Goal: Task Accomplishment & Management: Use online tool/utility

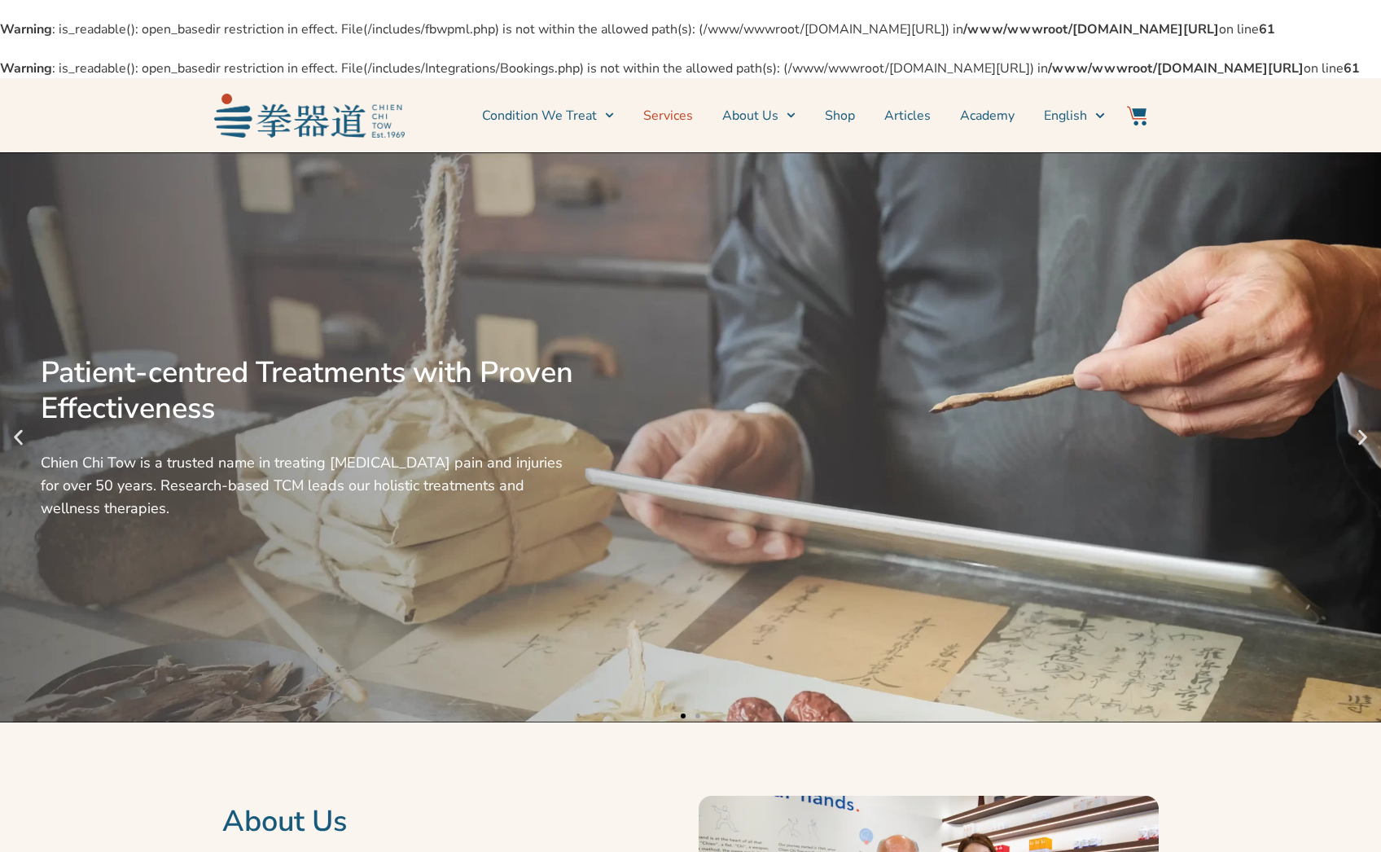
click at [659, 136] on link "Services" at bounding box center [668, 115] width 50 height 41
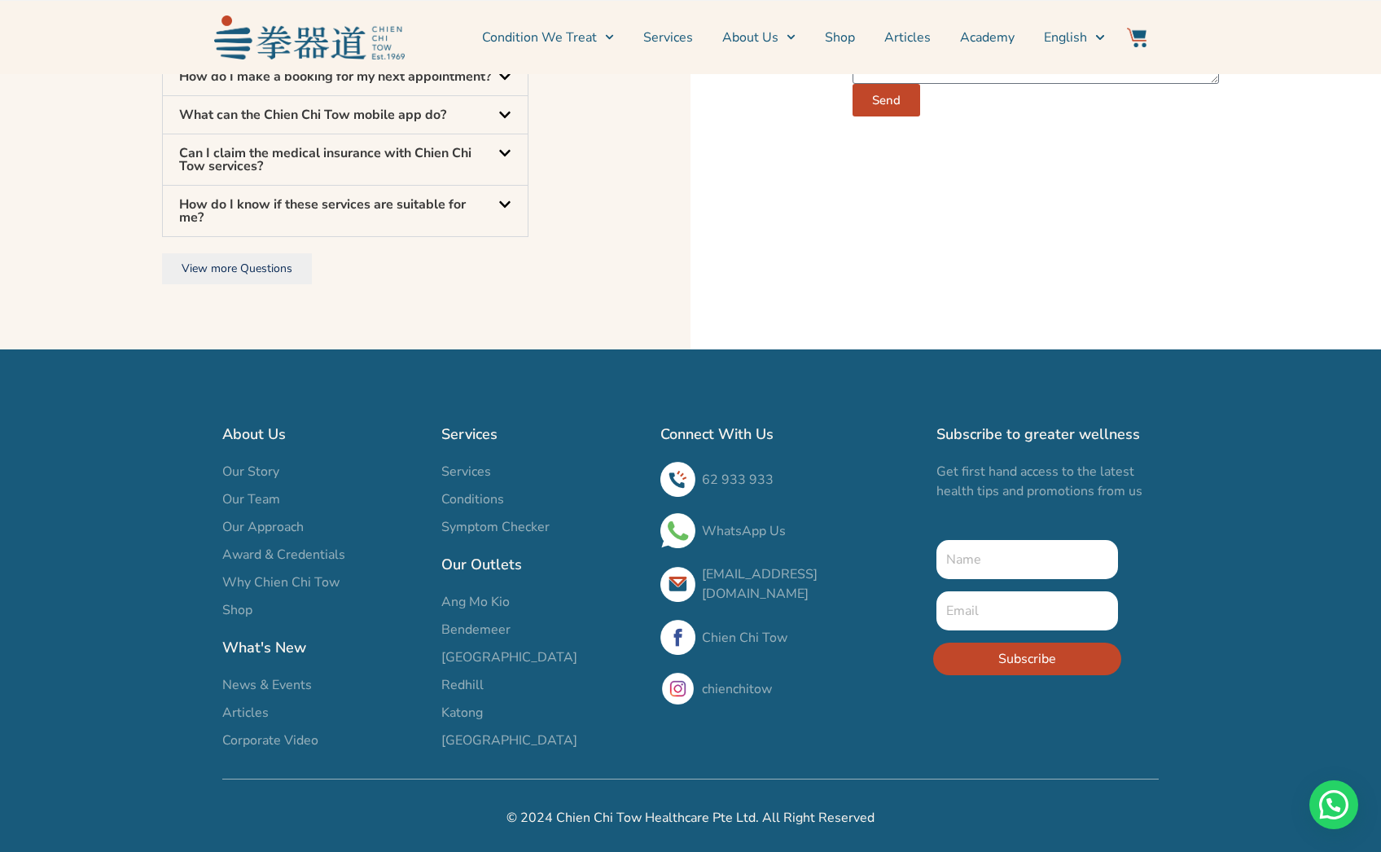
scroll to position [5458, 0]
click at [763, 535] on link "WhatsApp Us" at bounding box center [744, 531] width 84 height 18
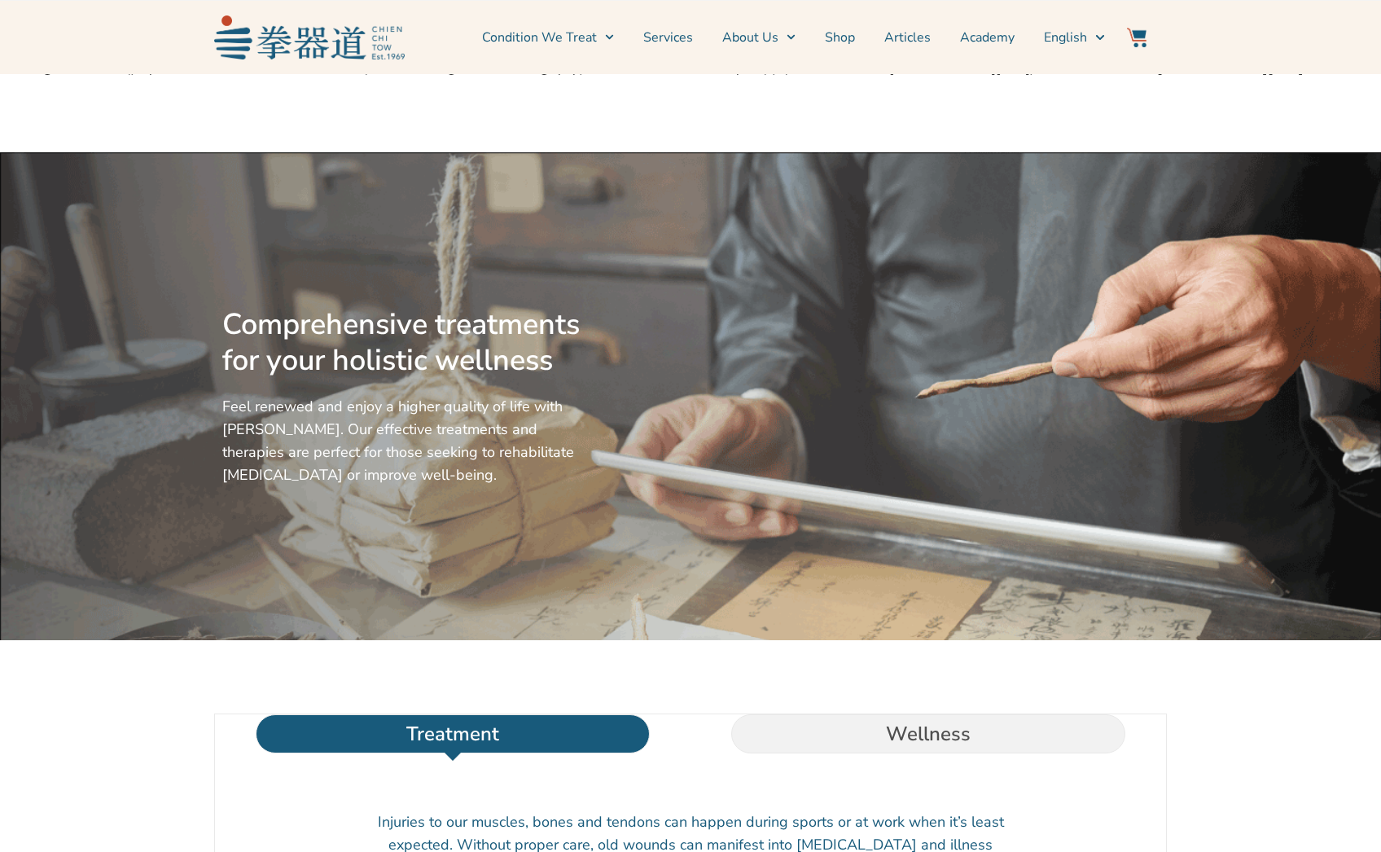
scroll to position [5458, 0]
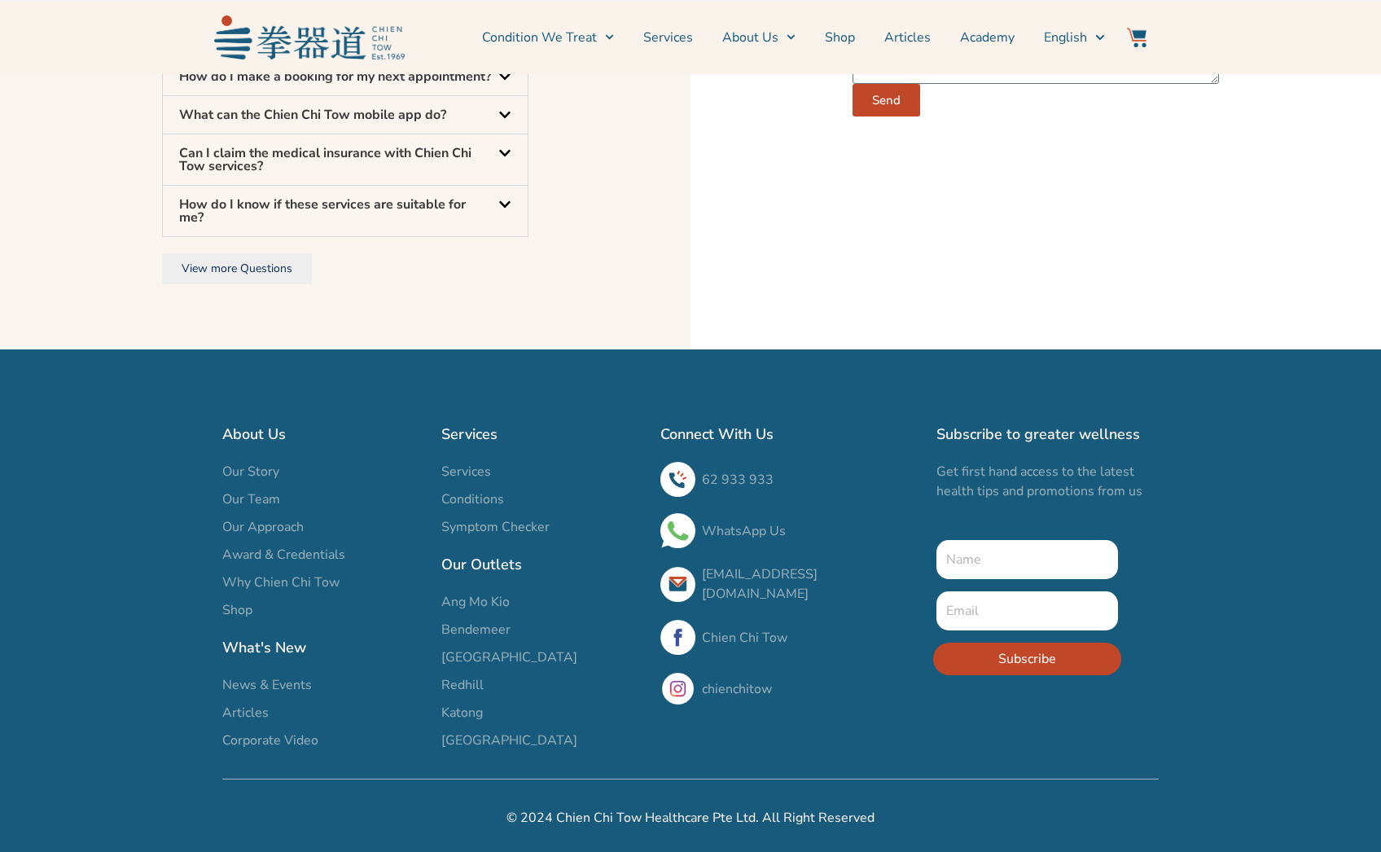
click at [458, 467] on span "Services" at bounding box center [466, 472] width 50 height 20
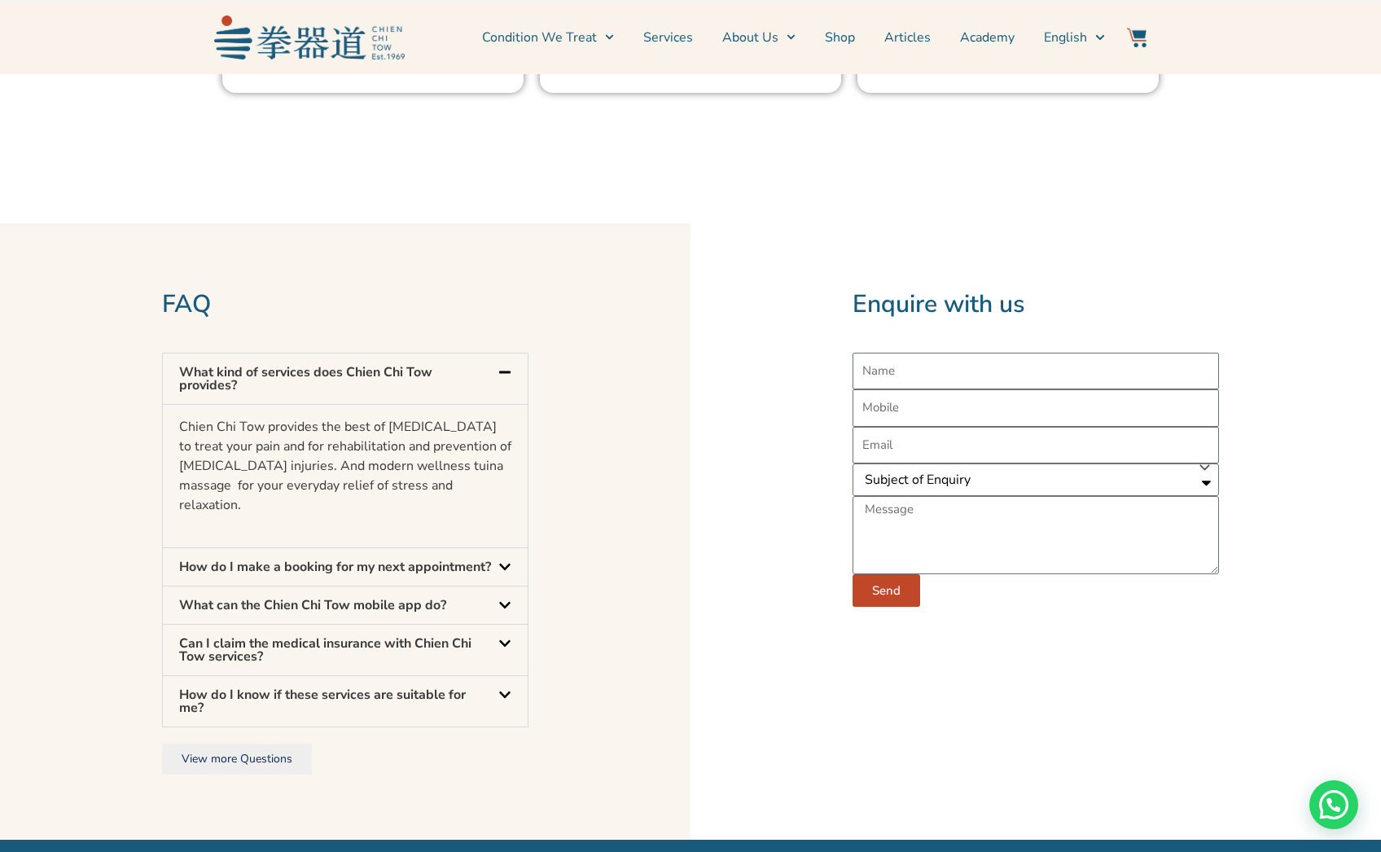
scroll to position [4835, 0]
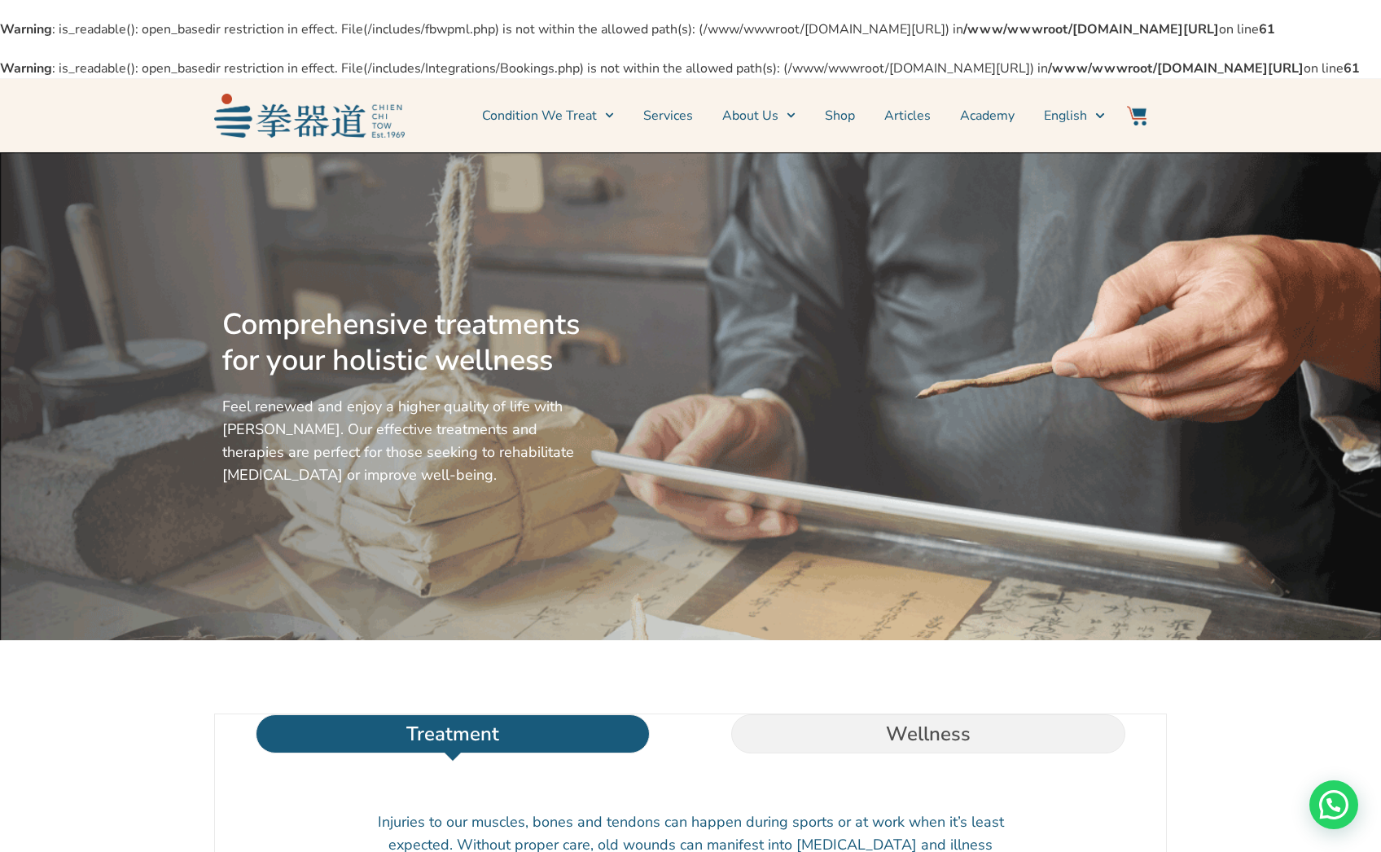
drag, startPoint x: 1143, startPoint y: 89, endPoint x: 516, endPoint y: 107, distance: 627.1
copy b "www.chienchitow.com/wp-content/plugins/facebook-for-woocommerce/includes/Integr…"
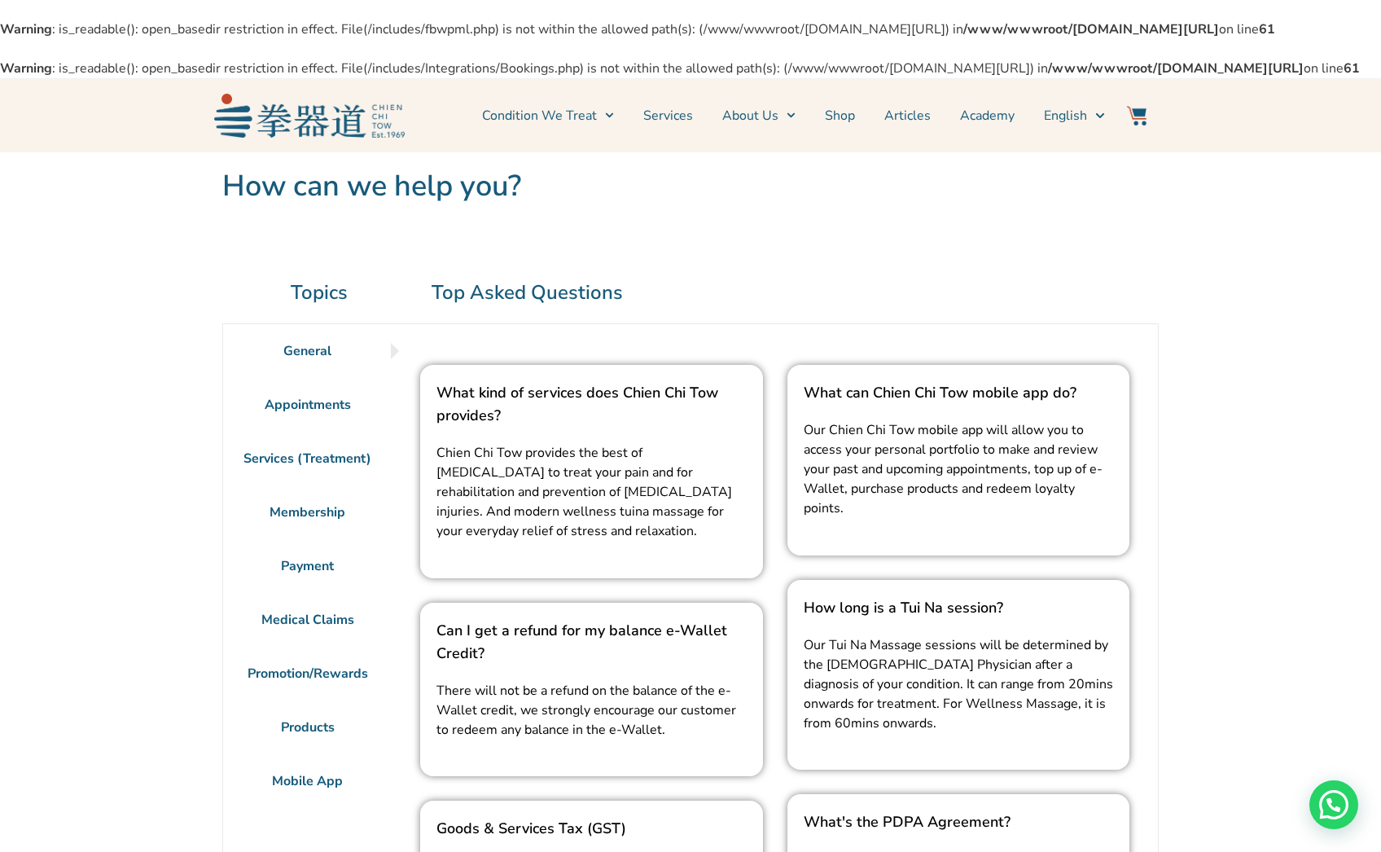
click at [295, 431] on li "Appointments" at bounding box center [307, 405] width 169 height 54
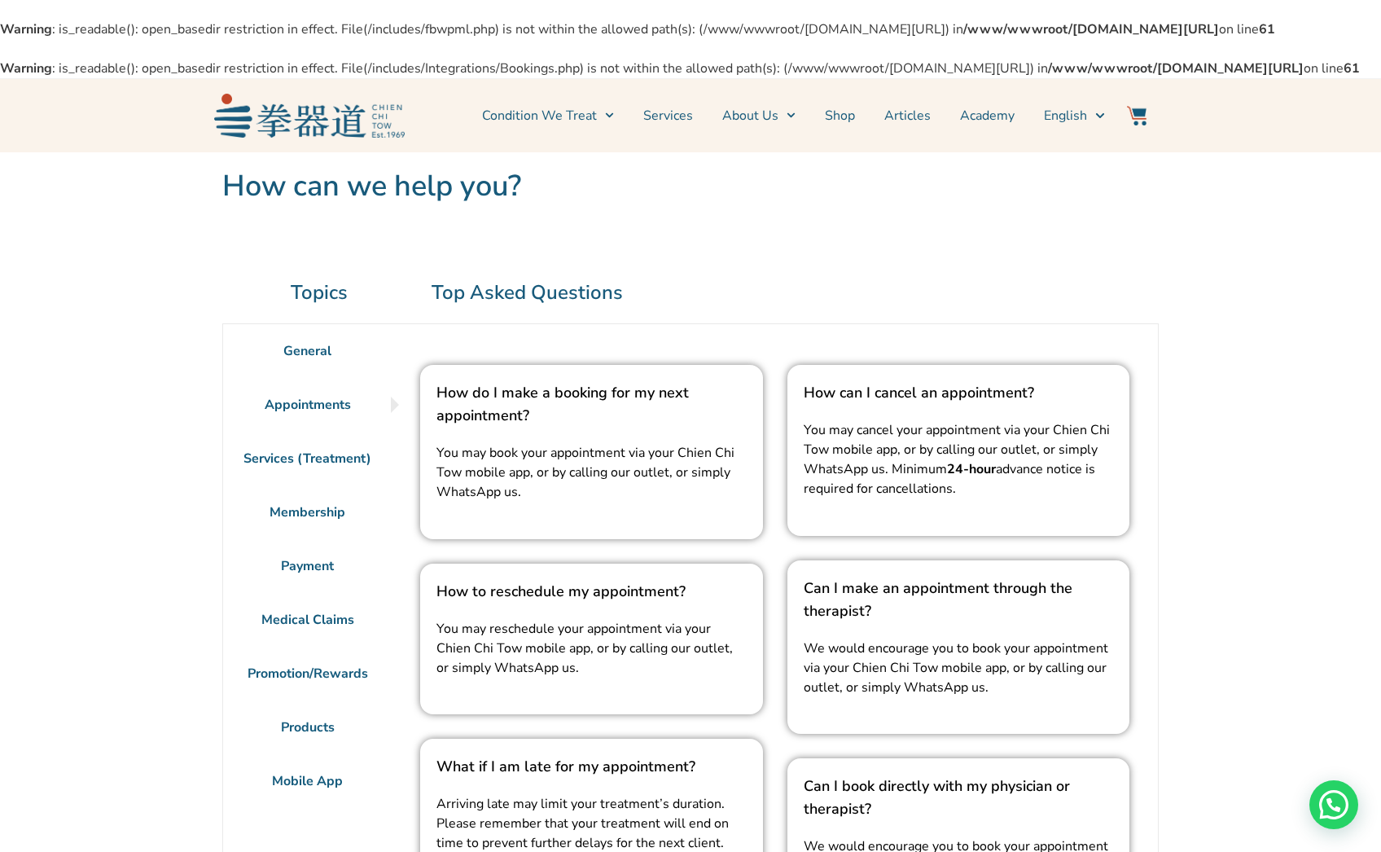
click at [501, 501] on span "You may book your appointment via your Chien Chi Tow mobile app, or by calling …" at bounding box center [585, 472] width 298 height 57
click at [602, 501] on span "You may book your appointment via your Chien Chi Tow mobile app, or by calling …" at bounding box center [585, 472] width 298 height 57
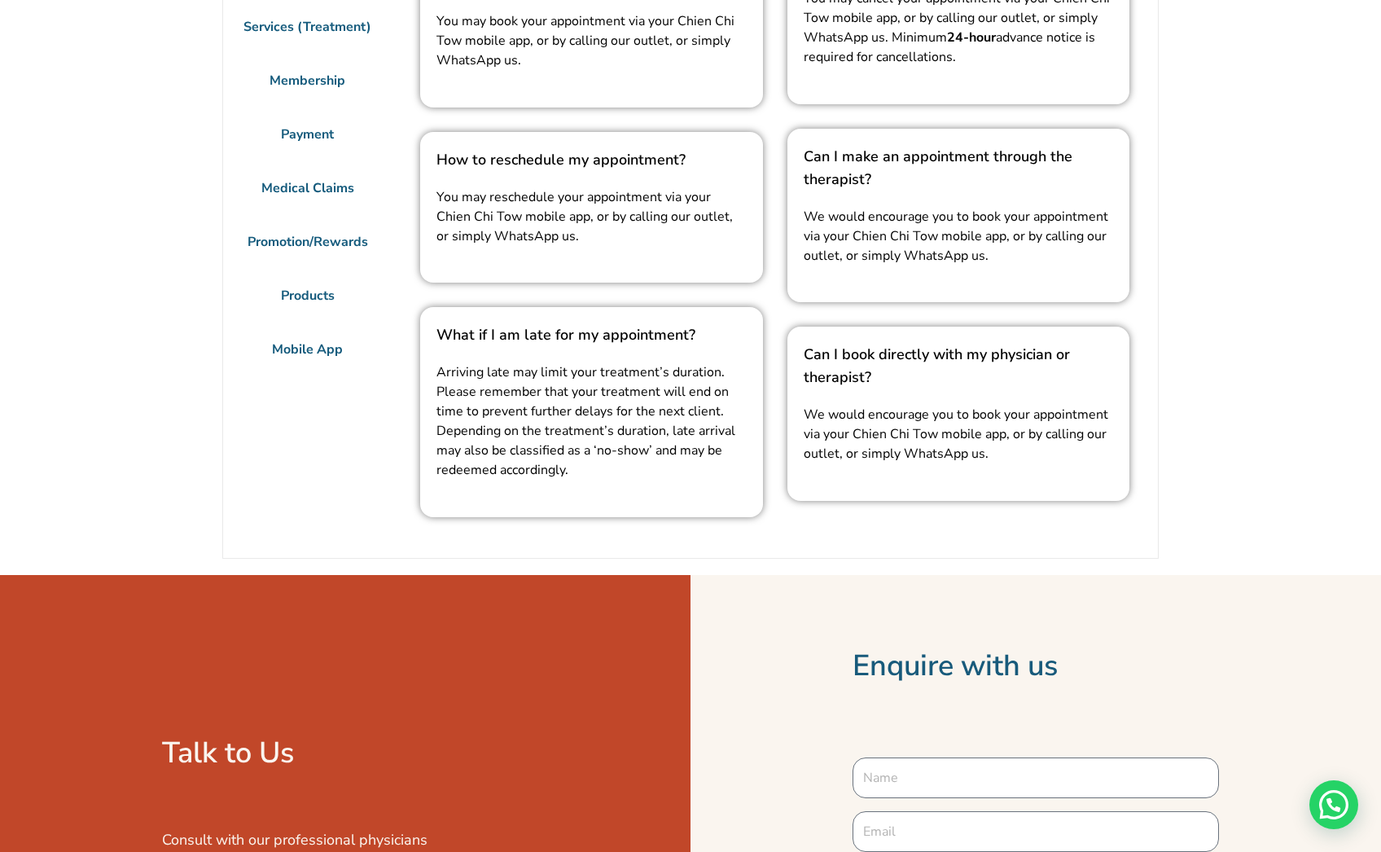
scroll to position [438, 0]
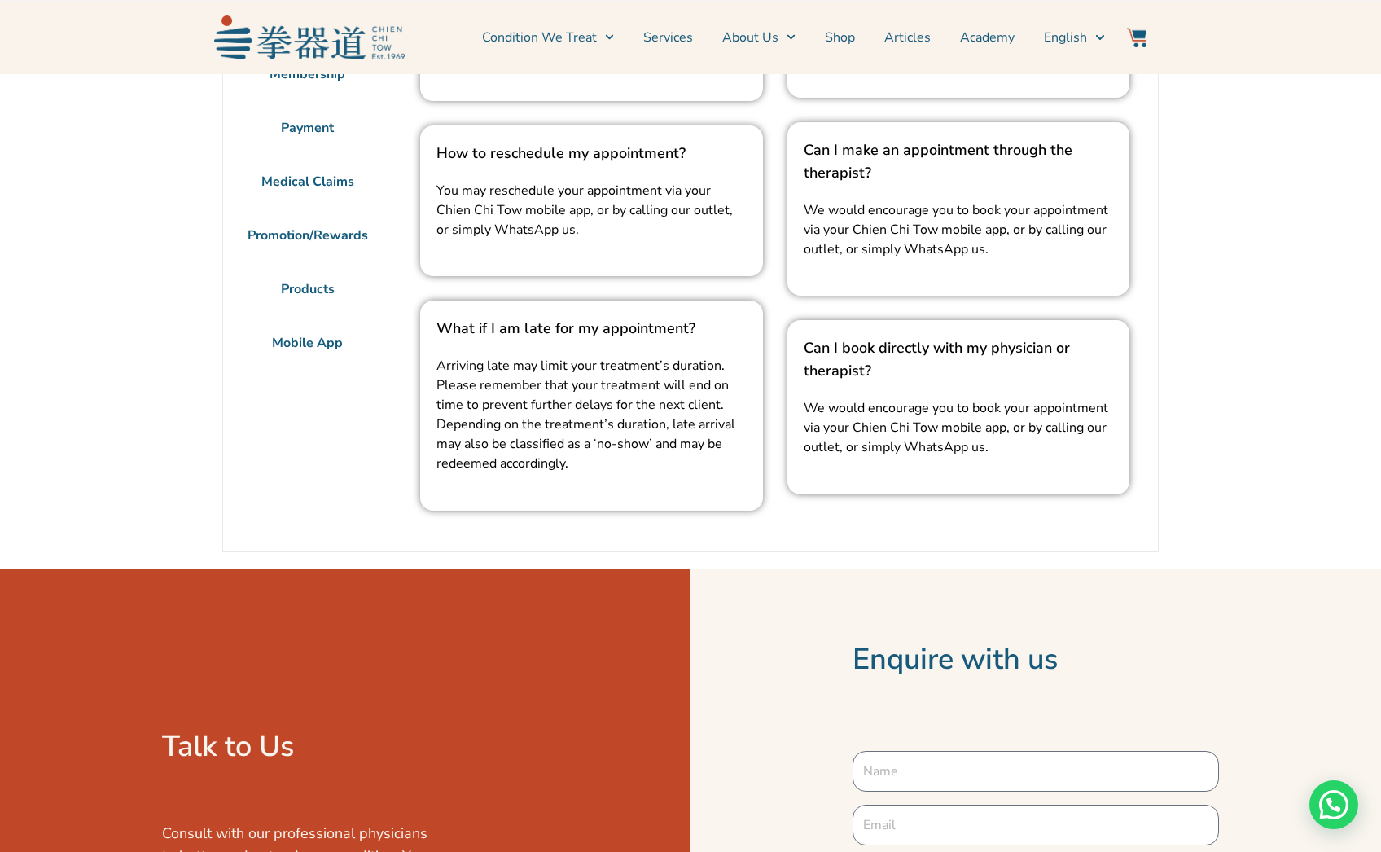
click at [278, 359] on li "Mobile App" at bounding box center [307, 343] width 169 height 54
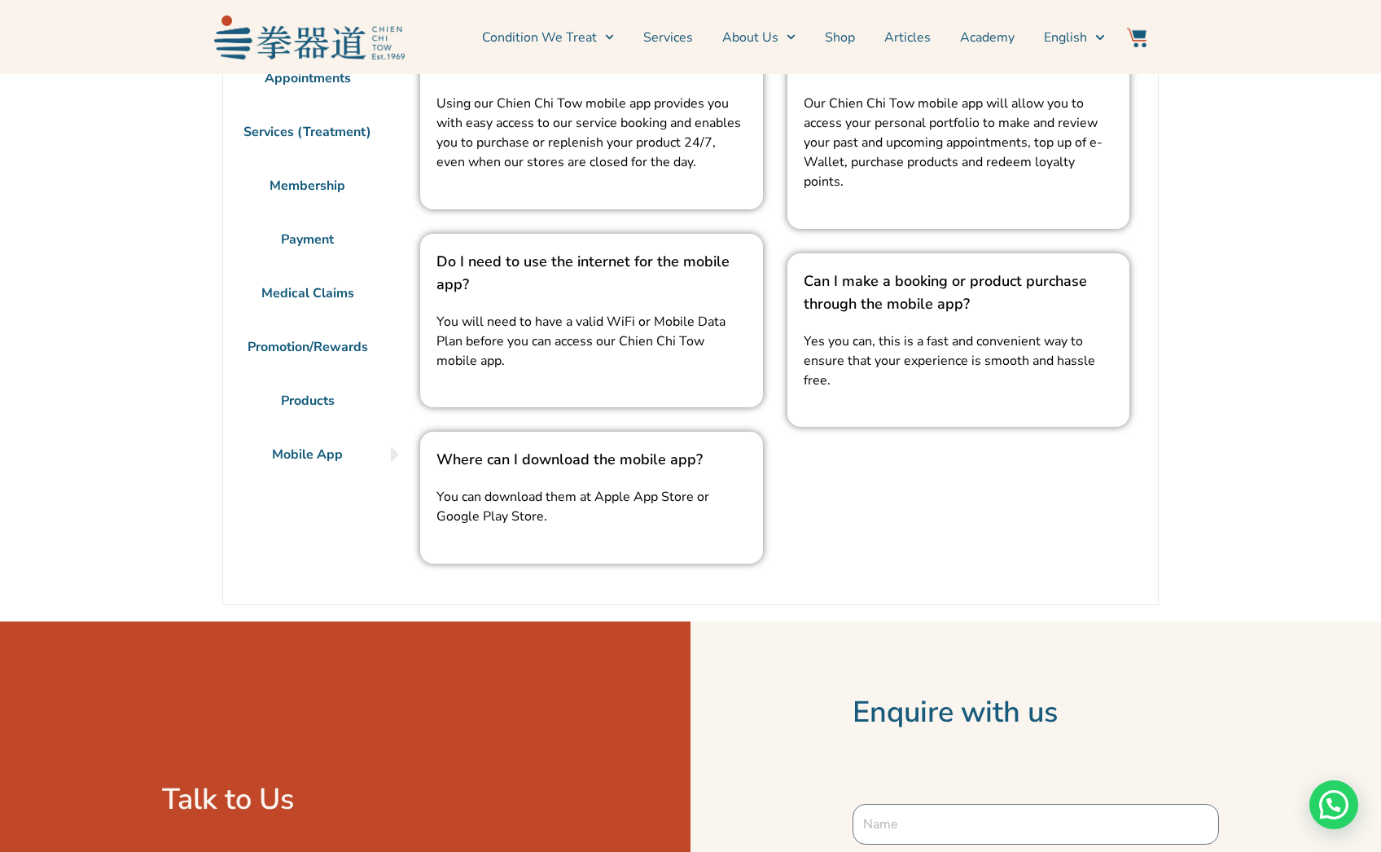
scroll to position [353, 0]
